Goal: Find specific fact: Find contact information

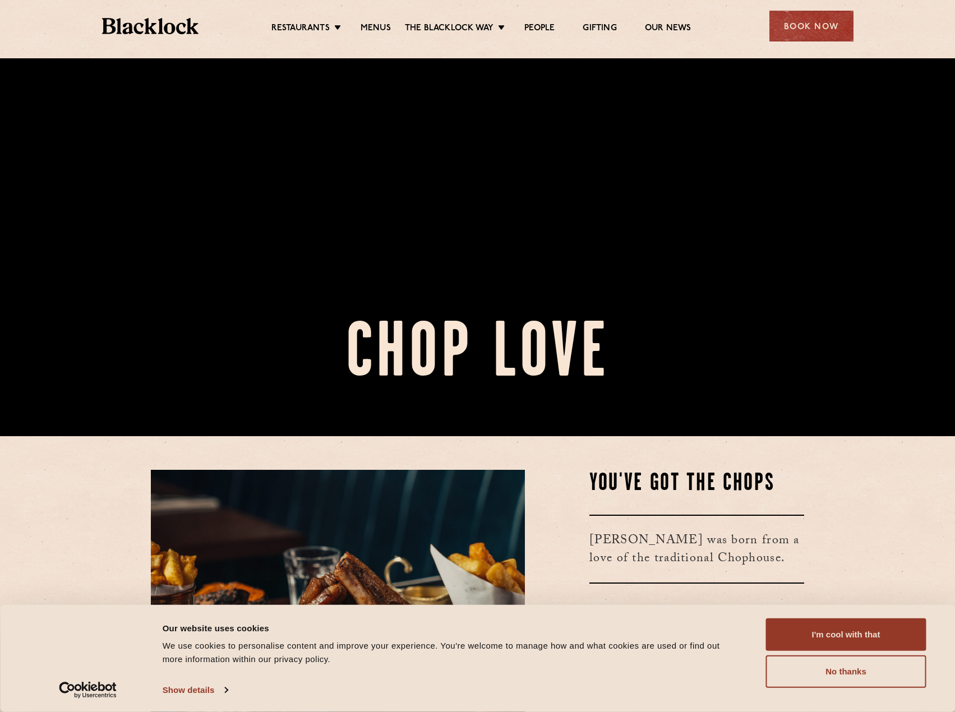
scroll to position [280, 0]
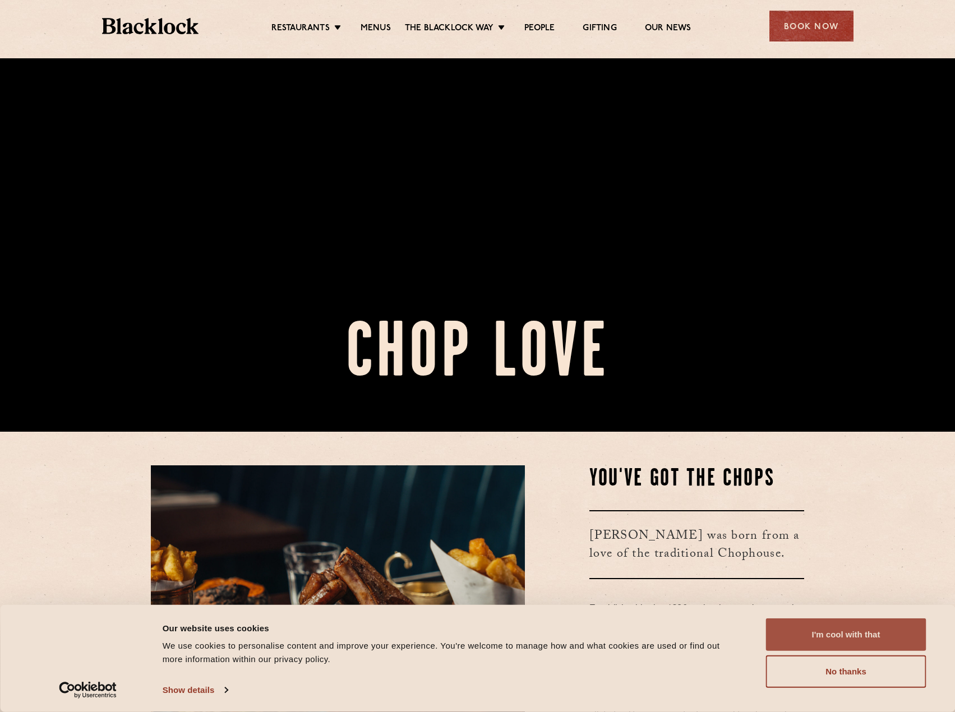
click at [878, 627] on button "I'm cool with that" at bounding box center [846, 634] width 160 height 33
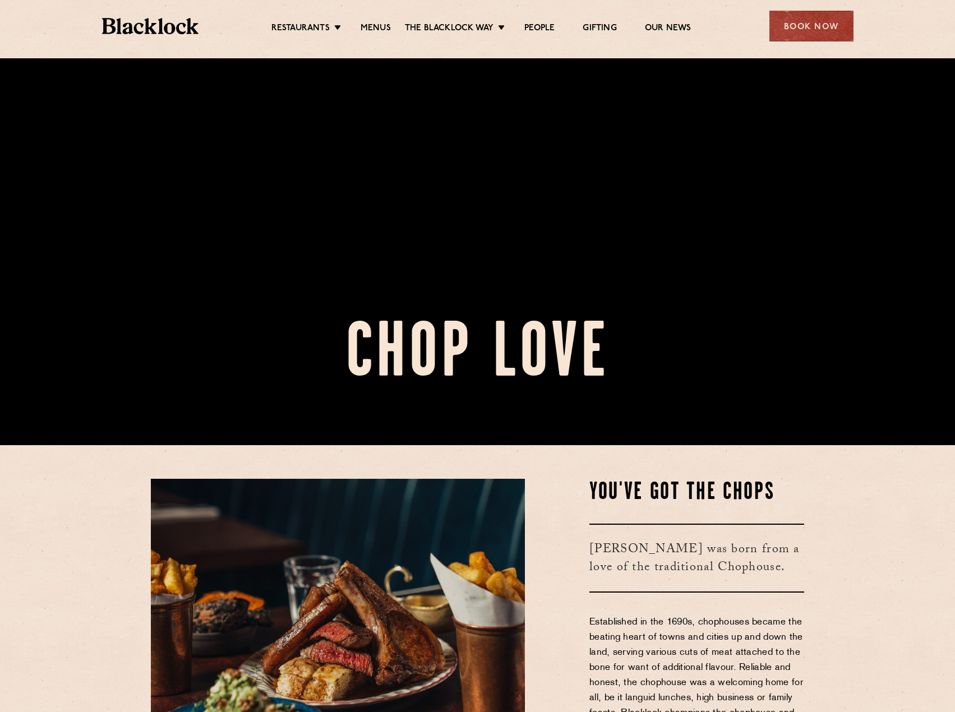
scroll to position [336, 0]
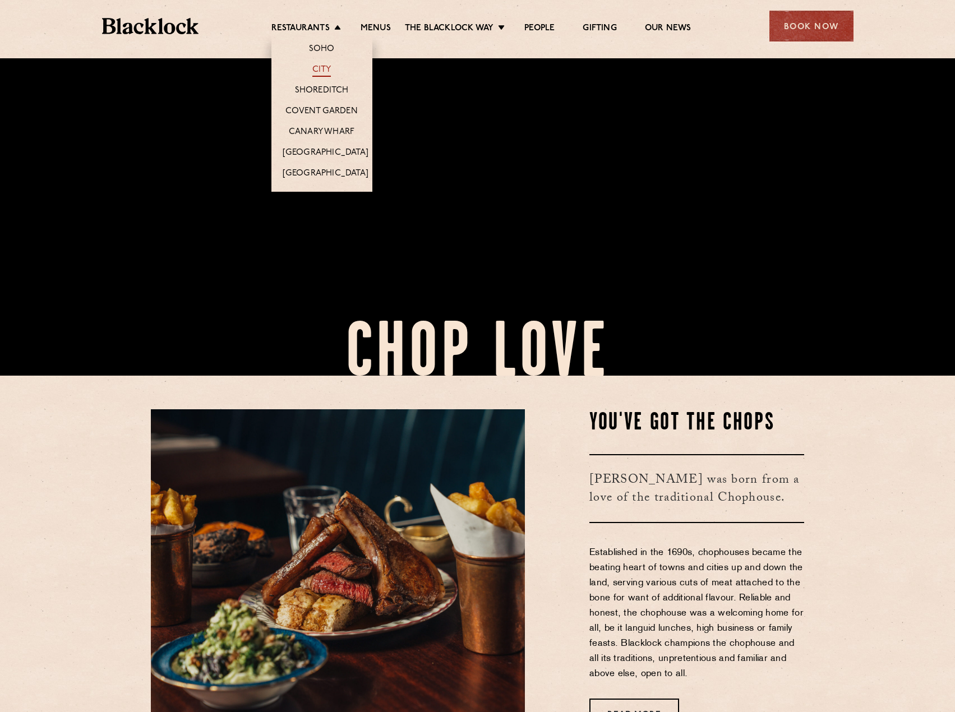
click at [328, 72] on link "City" at bounding box center [321, 70] width 19 height 12
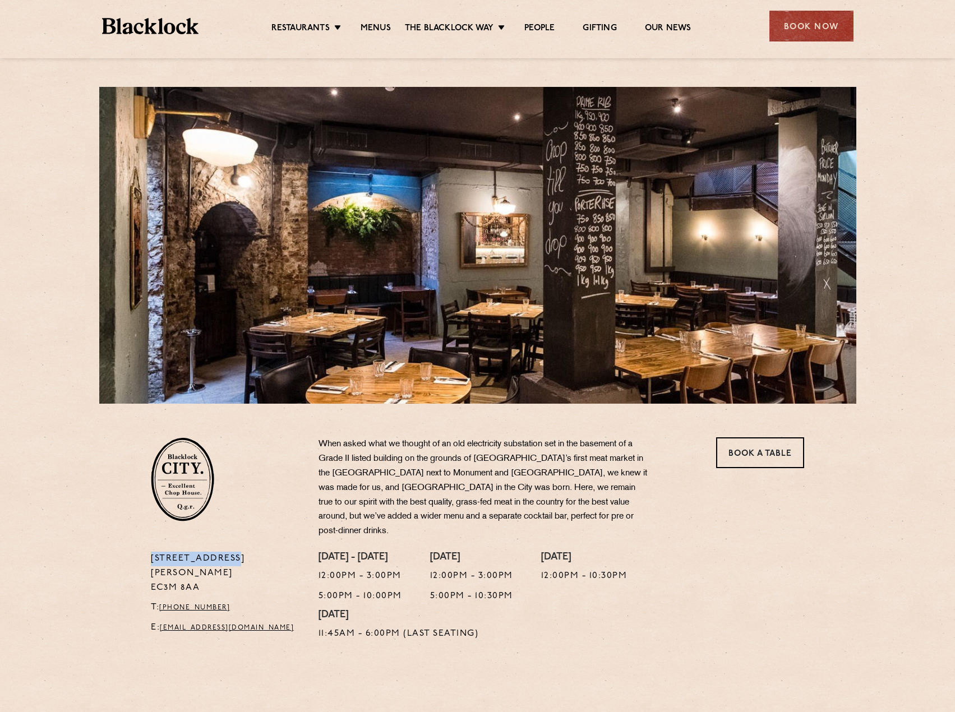
drag, startPoint x: 151, startPoint y: 545, endPoint x: 227, endPoint y: 545, distance: 75.7
click at [227, 552] on p "13 Philpot Lane EC3M 8AA" at bounding box center [226, 574] width 151 height 44
copy p "[STREET_ADDRESS][PERSON_NAME]"
